Goal: Communication & Community: Ask a question

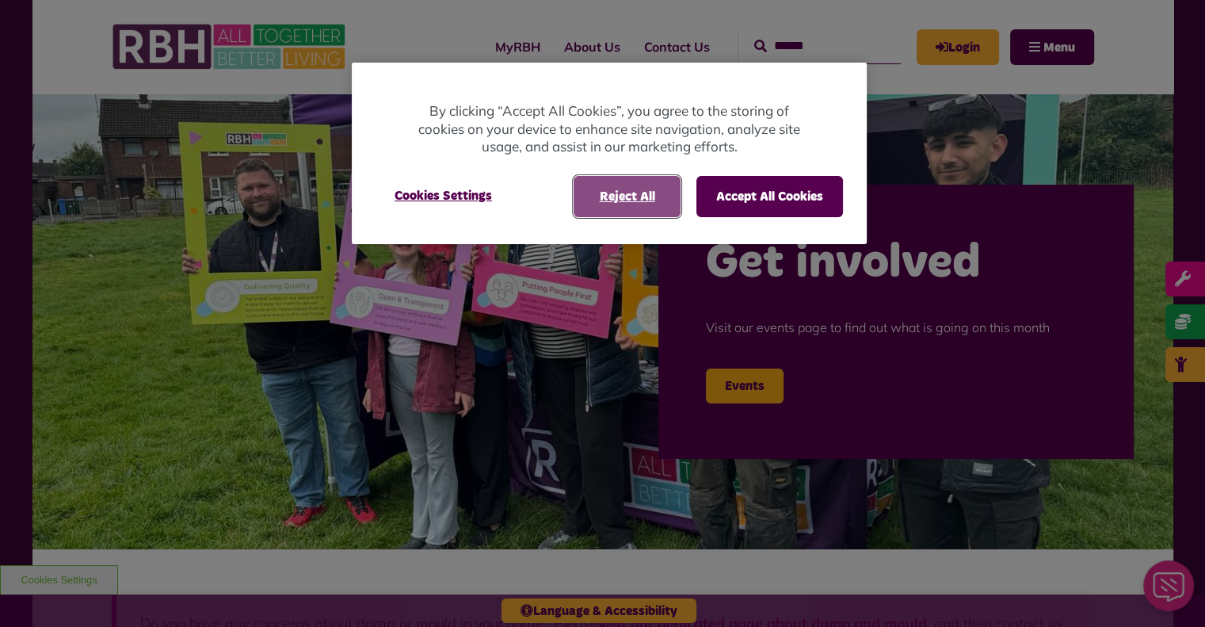
click at [643, 205] on button "Reject All" at bounding box center [627, 196] width 107 height 41
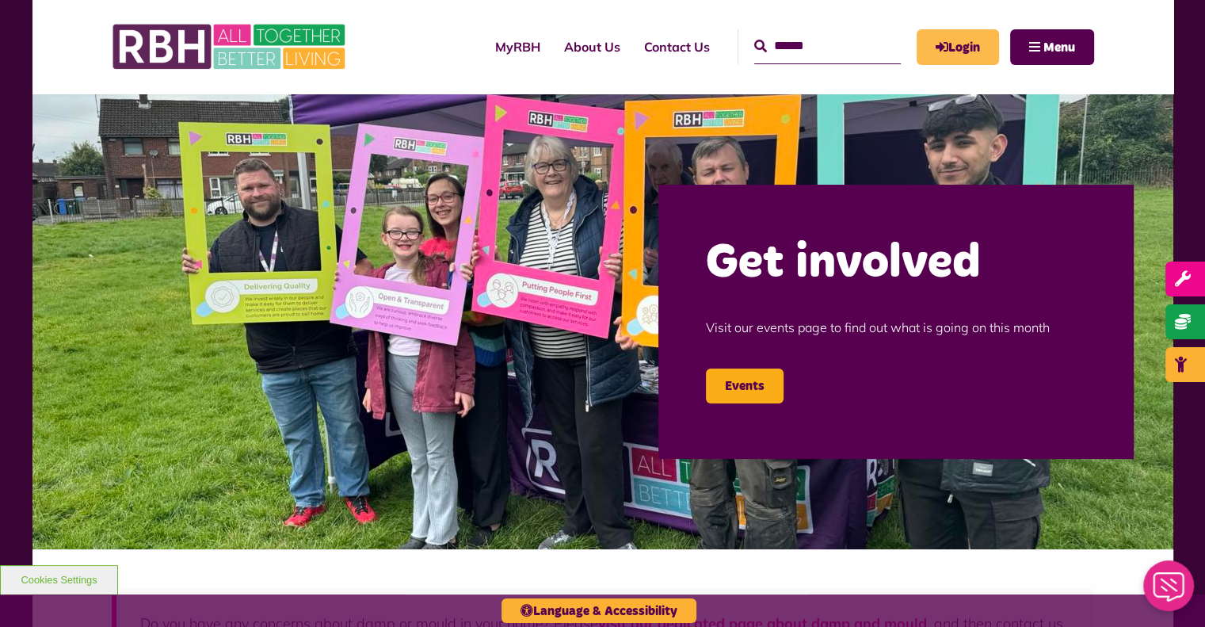
click at [967, 40] on link "Login" at bounding box center [958, 47] width 82 height 36
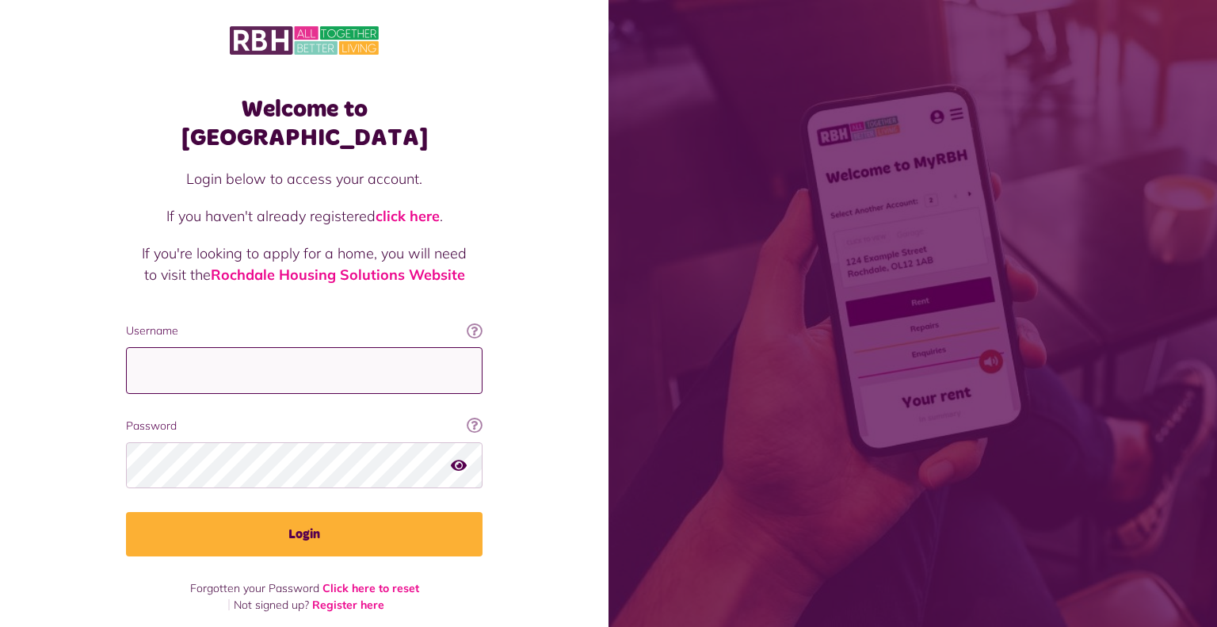
click at [322, 347] on input "Username" at bounding box center [304, 370] width 357 height 47
type input "**********"
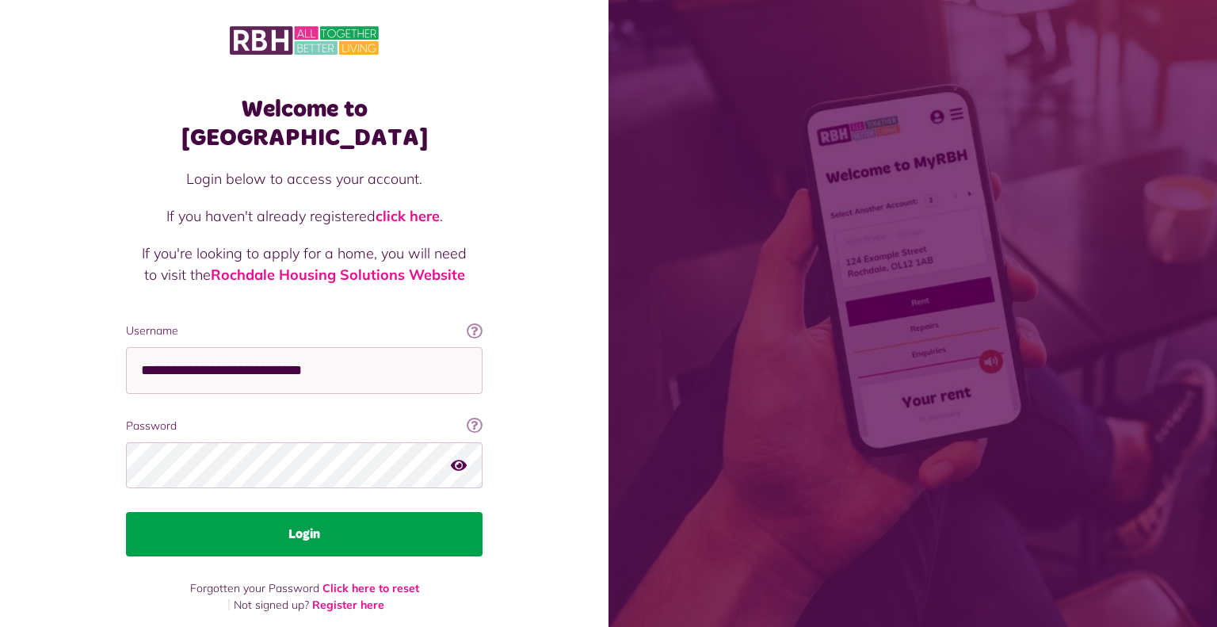
click at [352, 517] on button "Login" at bounding box center [304, 534] width 357 height 44
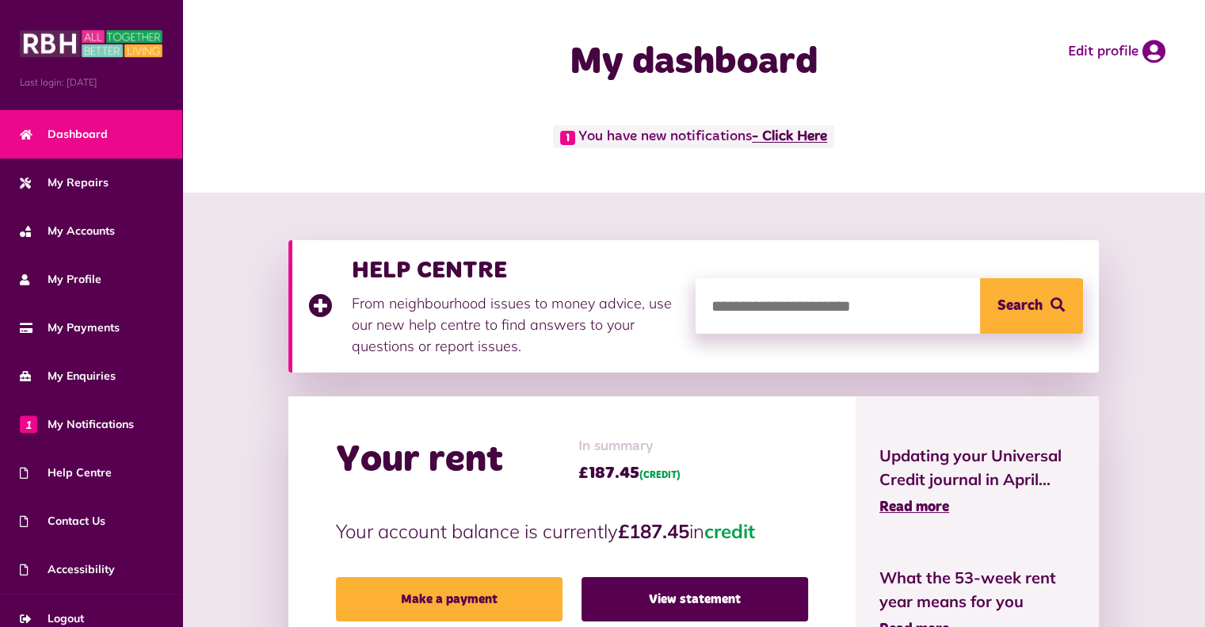
click at [810, 139] on link "- Click Here" at bounding box center [789, 137] width 75 height 14
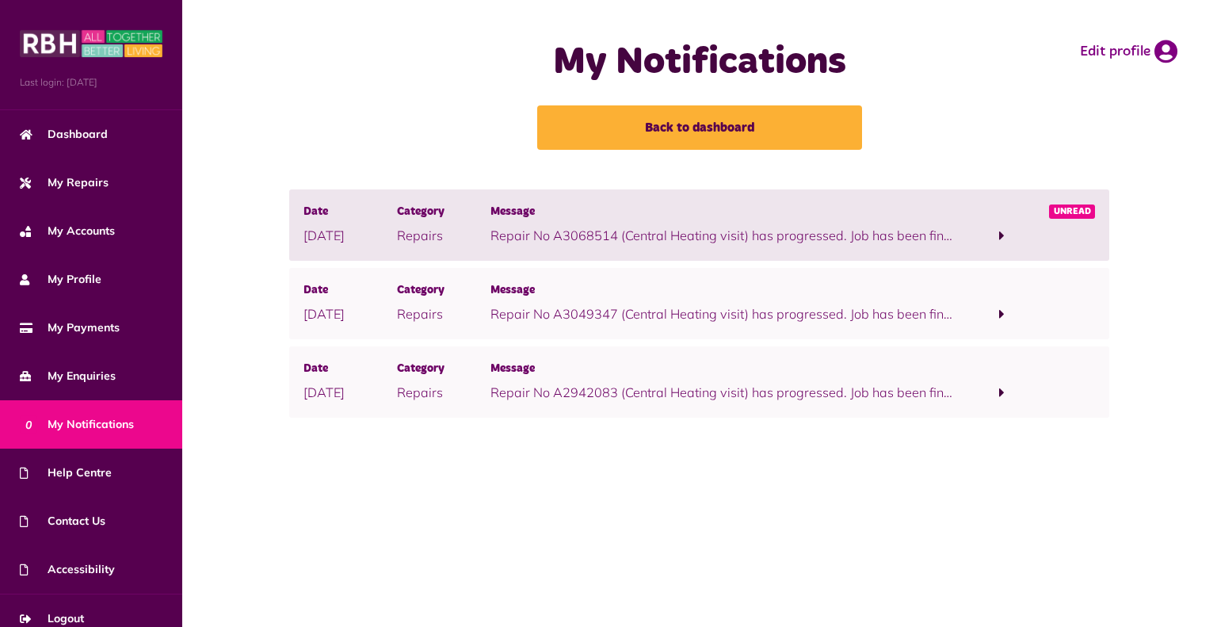
click at [998, 234] on span at bounding box center [1002, 235] width 93 height 21
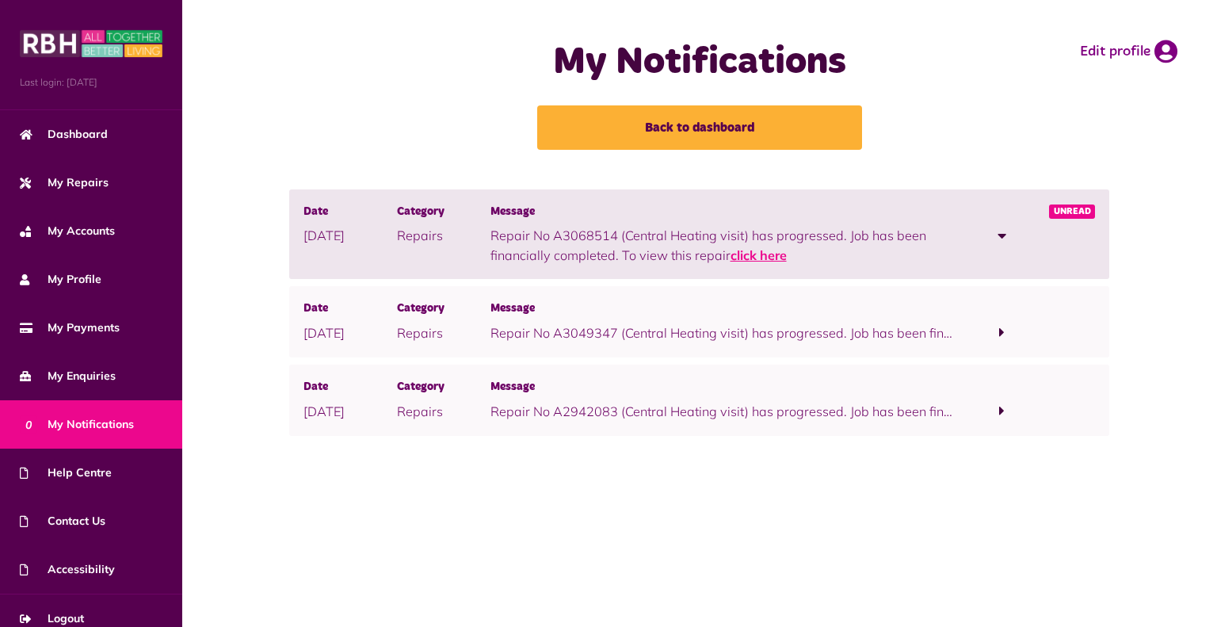
click at [762, 262] on link "click here" at bounding box center [759, 255] width 56 height 16
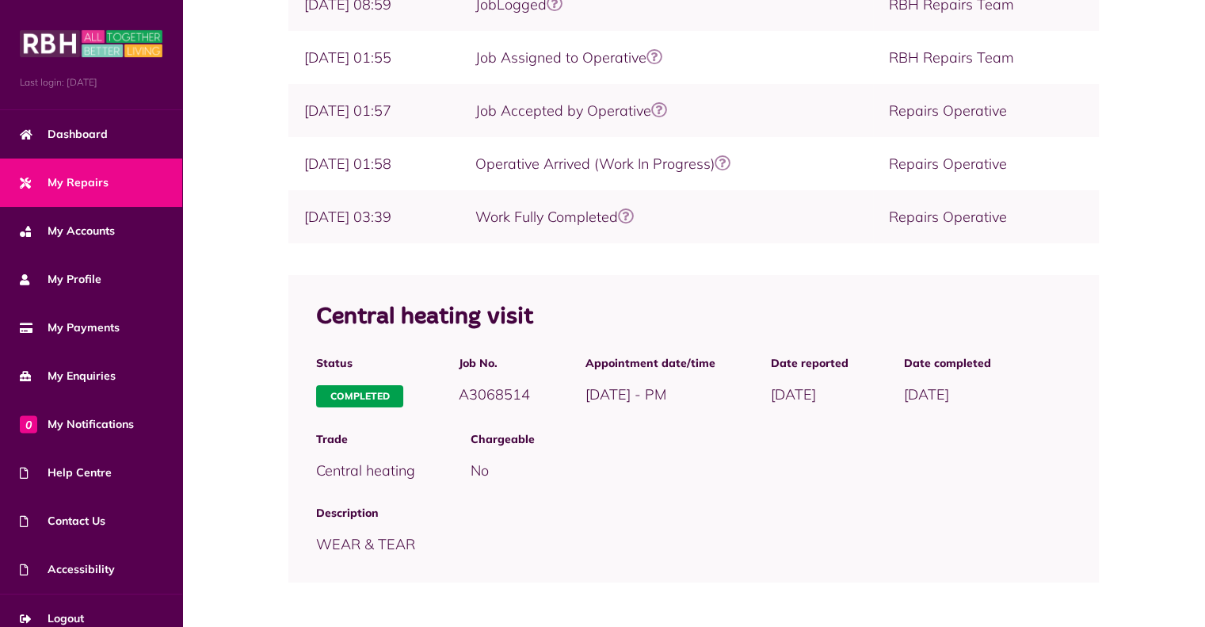
scroll to position [396, 0]
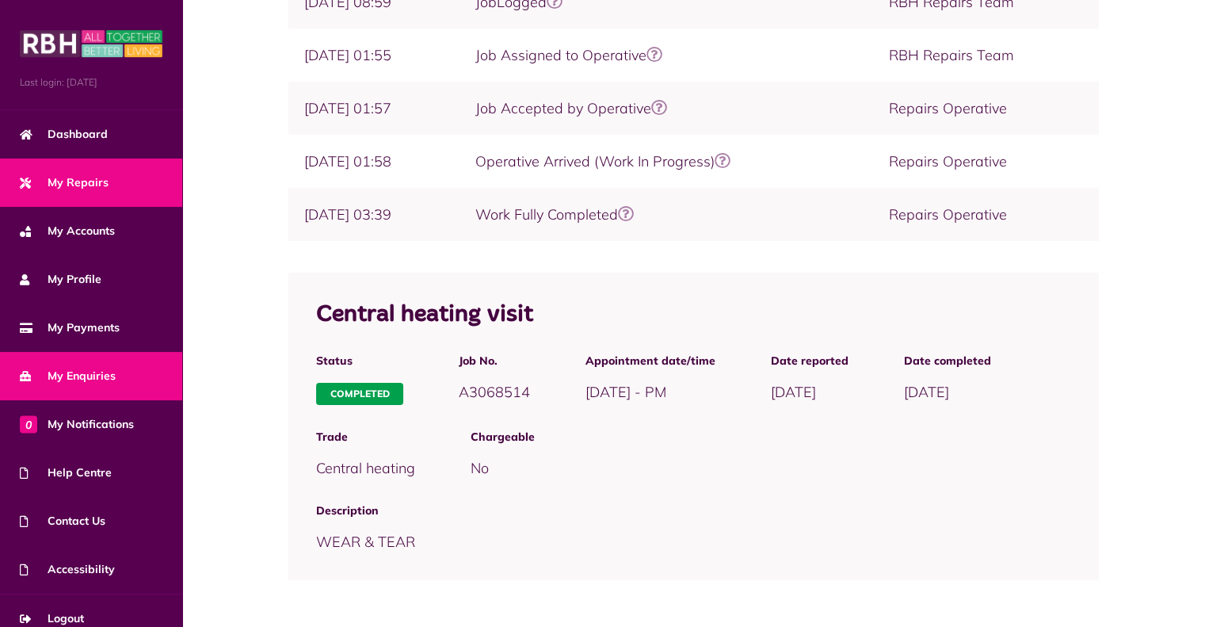
click at [67, 383] on link "My Enquiries" at bounding box center [91, 376] width 182 height 48
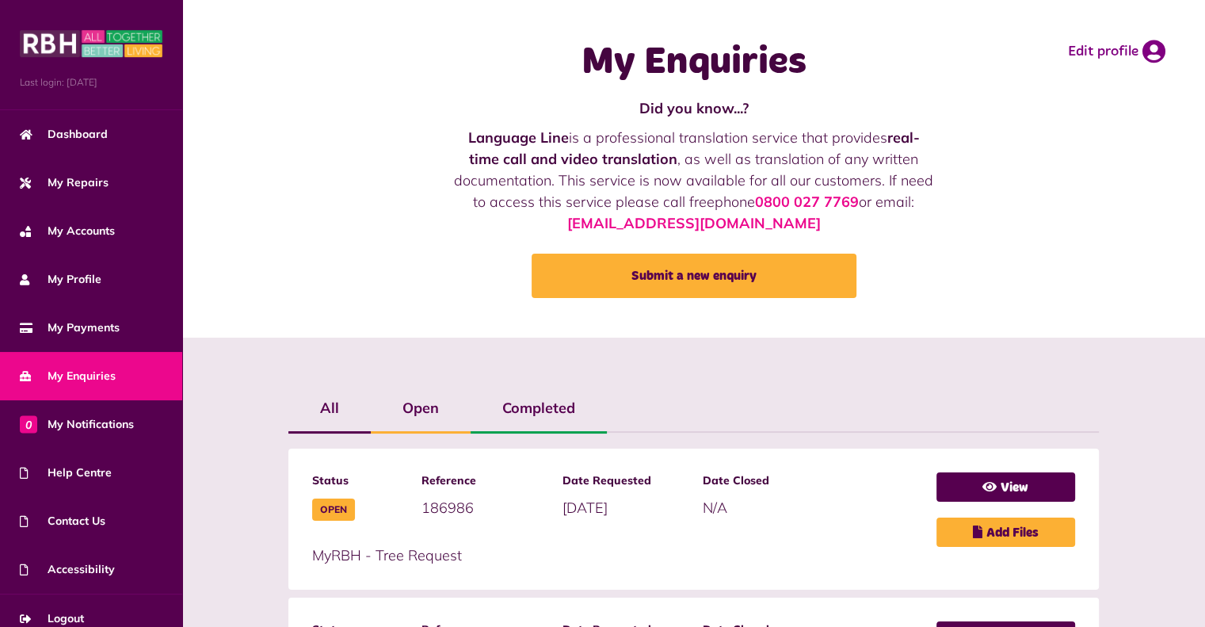
click at [435, 403] on label "Open" at bounding box center [421, 408] width 100 height 46
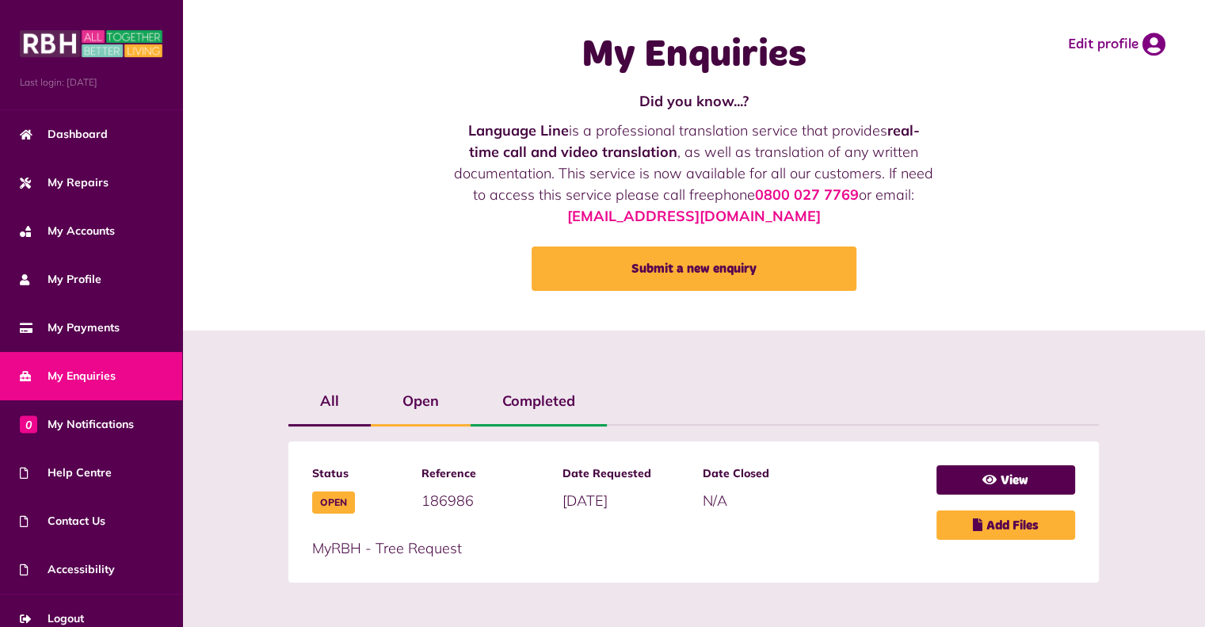
scroll to position [10, 0]
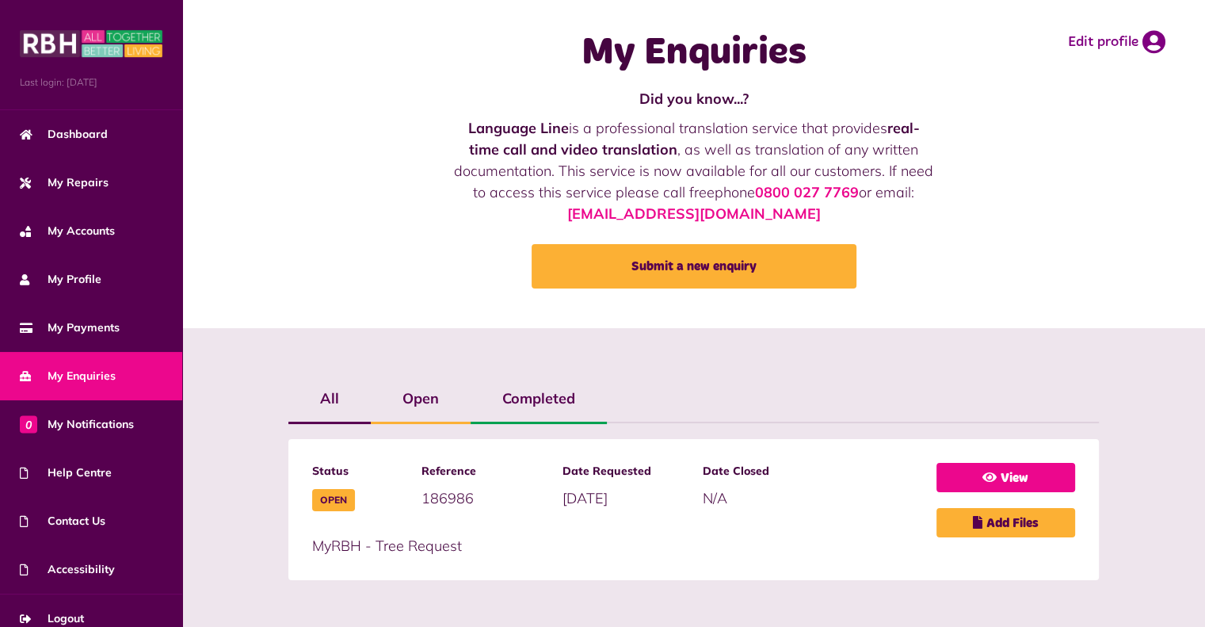
click at [1031, 483] on link "View" at bounding box center [1006, 477] width 139 height 29
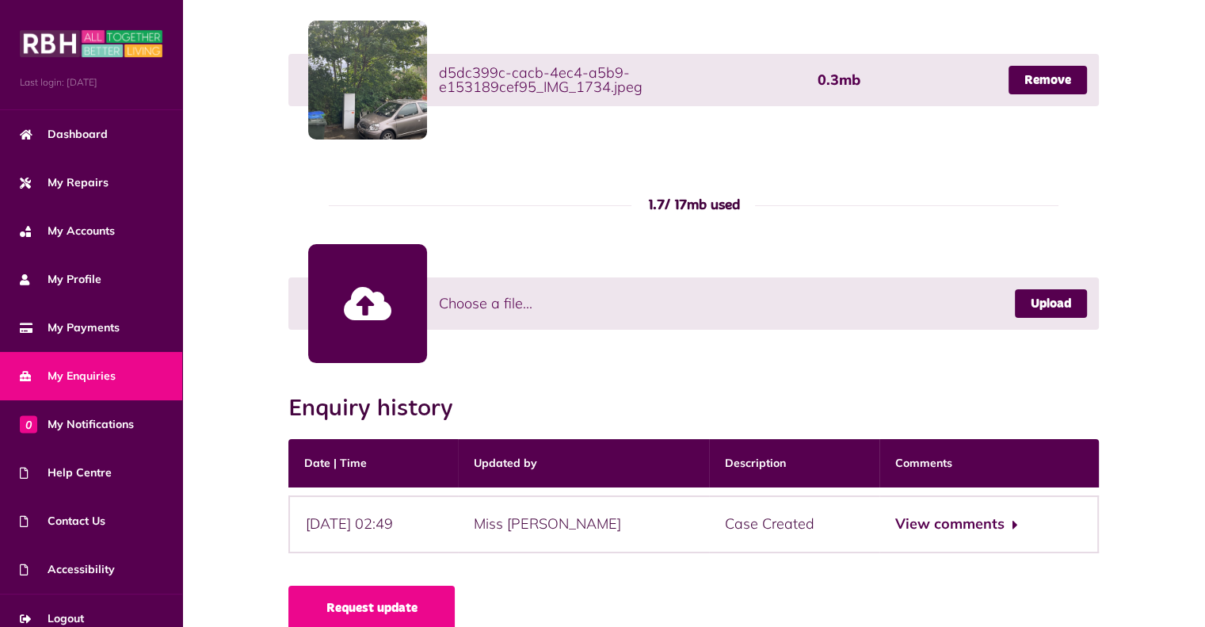
scroll to position [1104, 0]
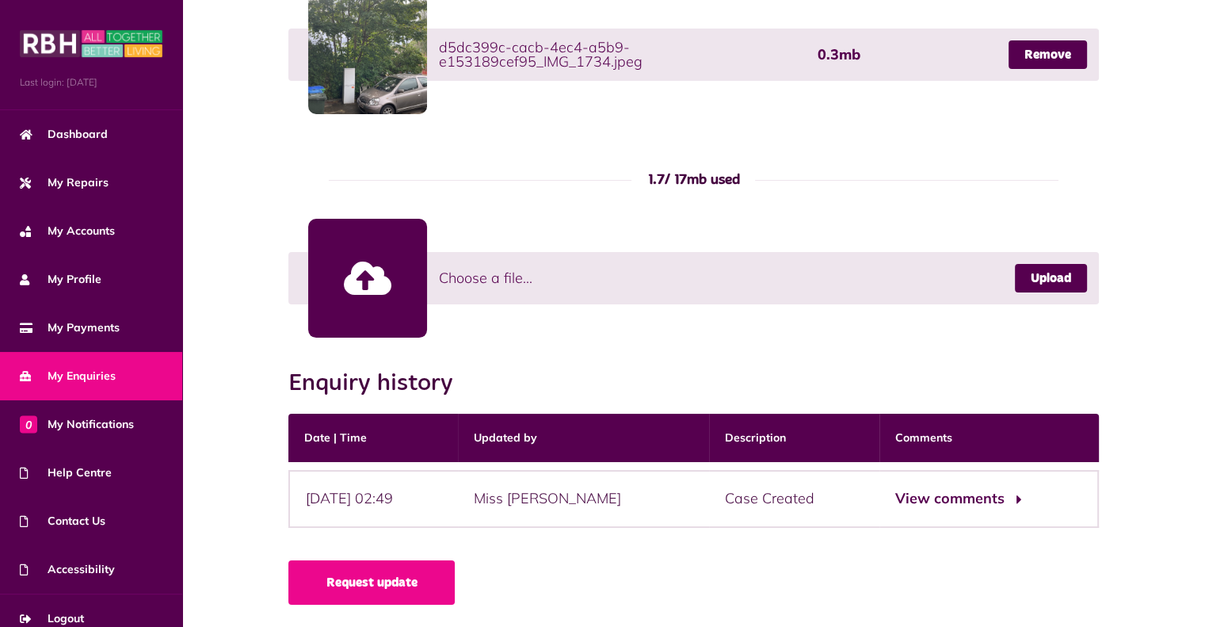
click at [997, 499] on button "View comments" at bounding box center [956, 498] width 123 height 23
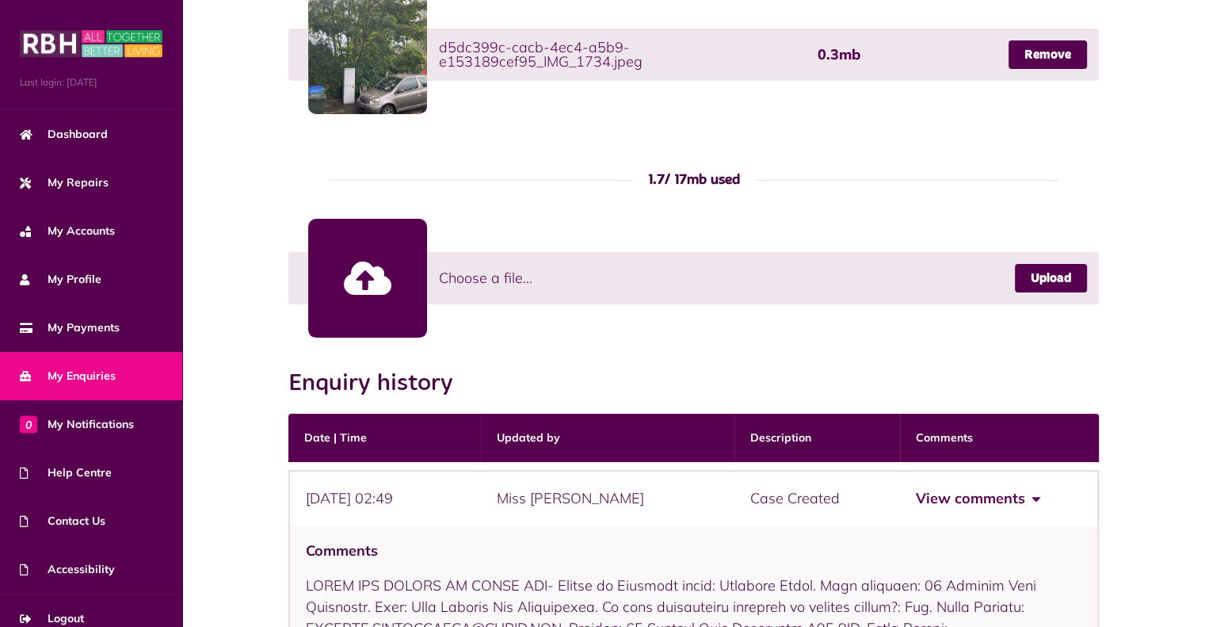
scroll to position [1489, 0]
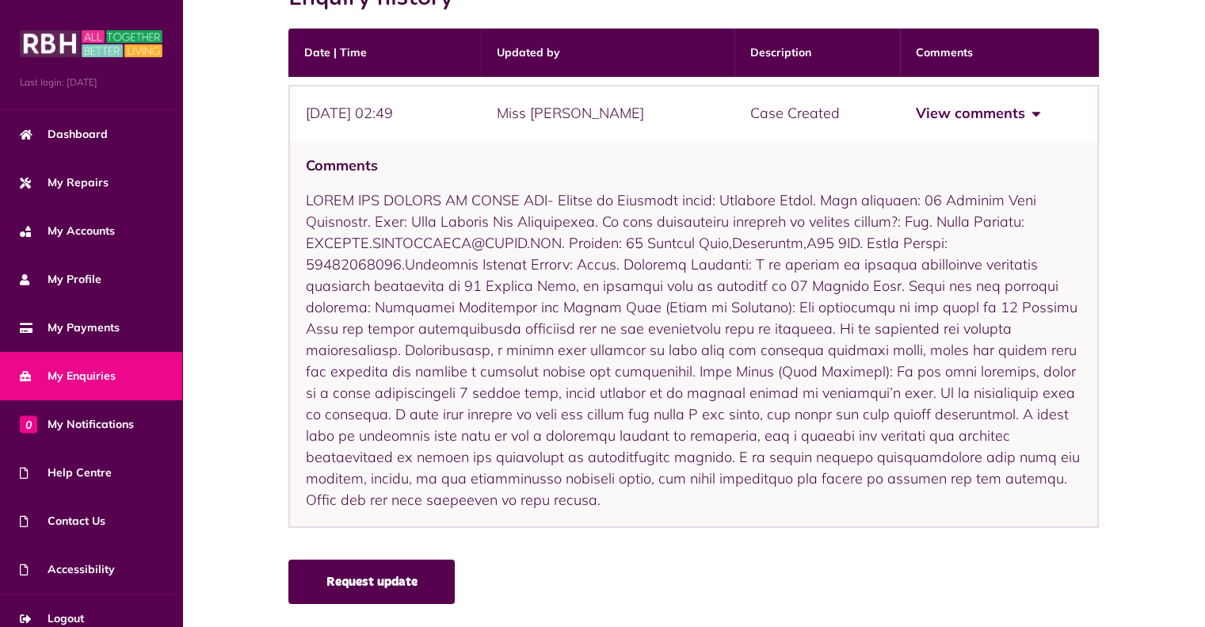
click at [433, 573] on link "Request update" at bounding box center [371, 581] width 166 height 44
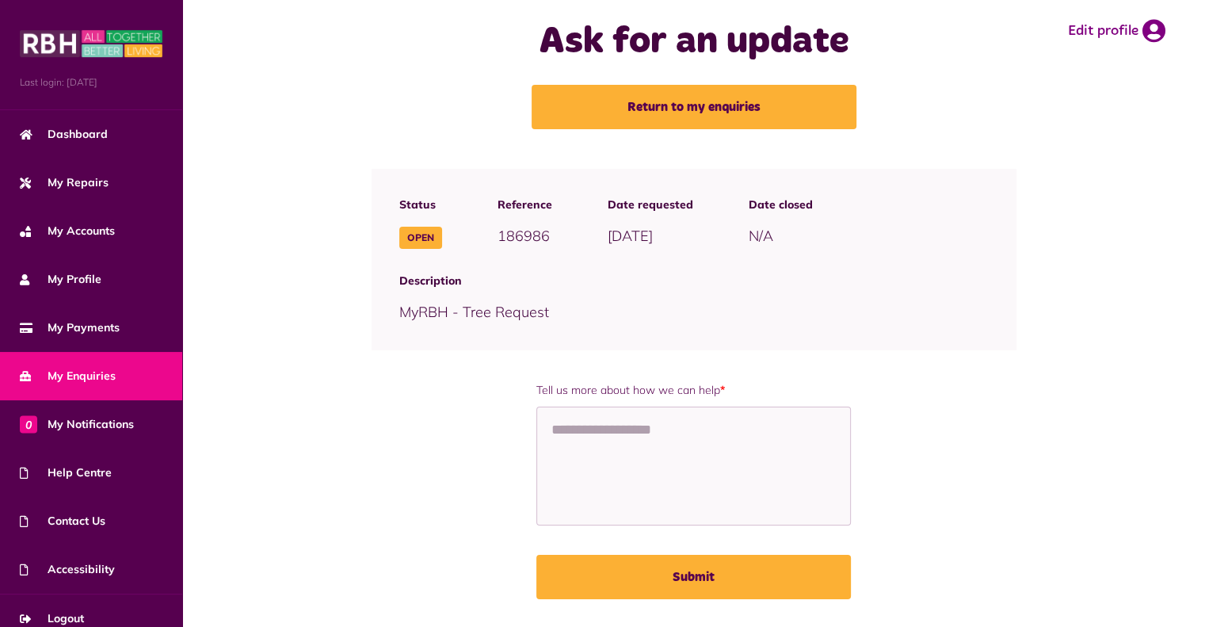
scroll to position [32, 0]
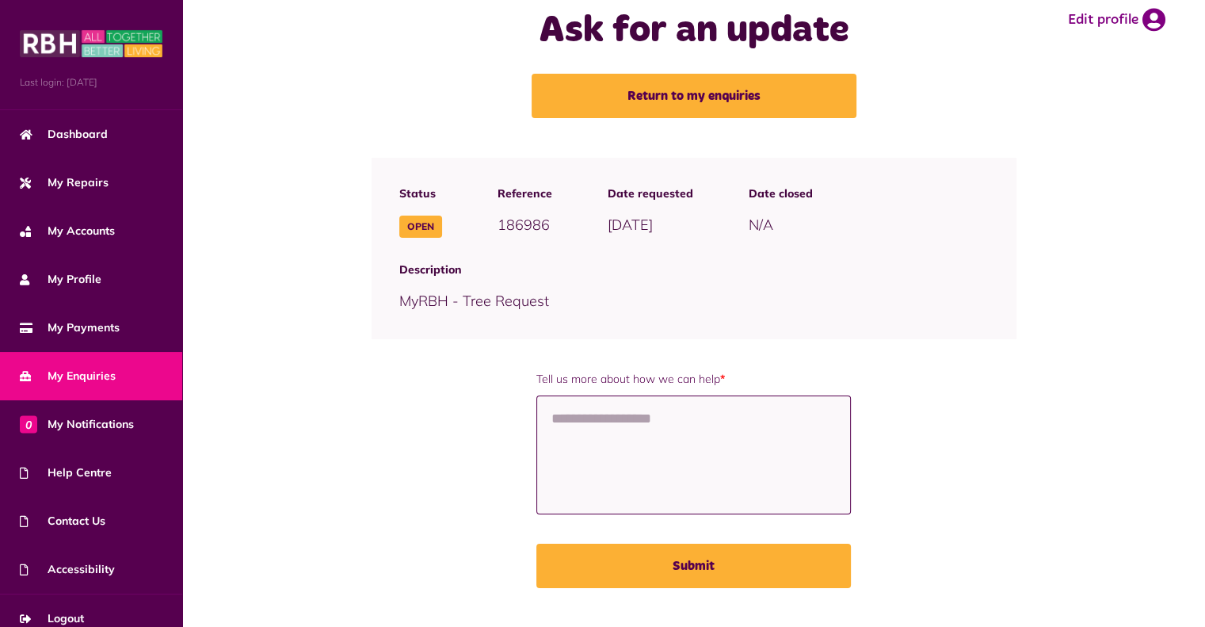
click at [629, 432] on textarea "Tell us more about how we can help *" at bounding box center [693, 454] width 315 height 119
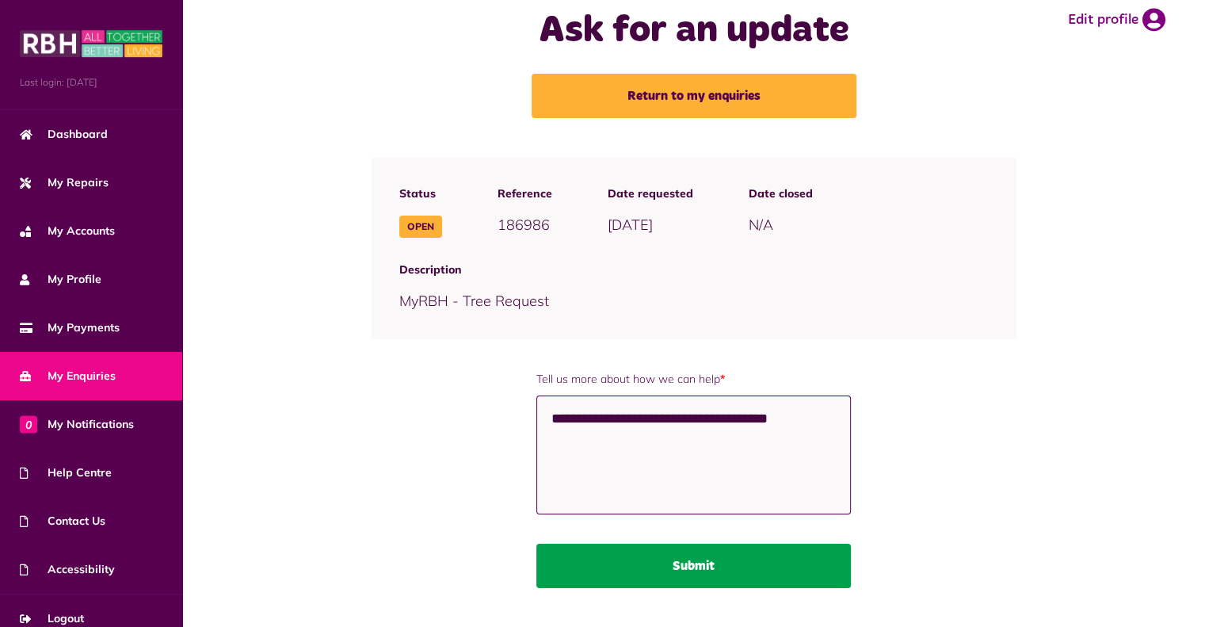
type textarea "**********"
click at [715, 560] on button "Submit" at bounding box center [693, 566] width 315 height 44
